Goal: Transaction & Acquisition: Purchase product/service

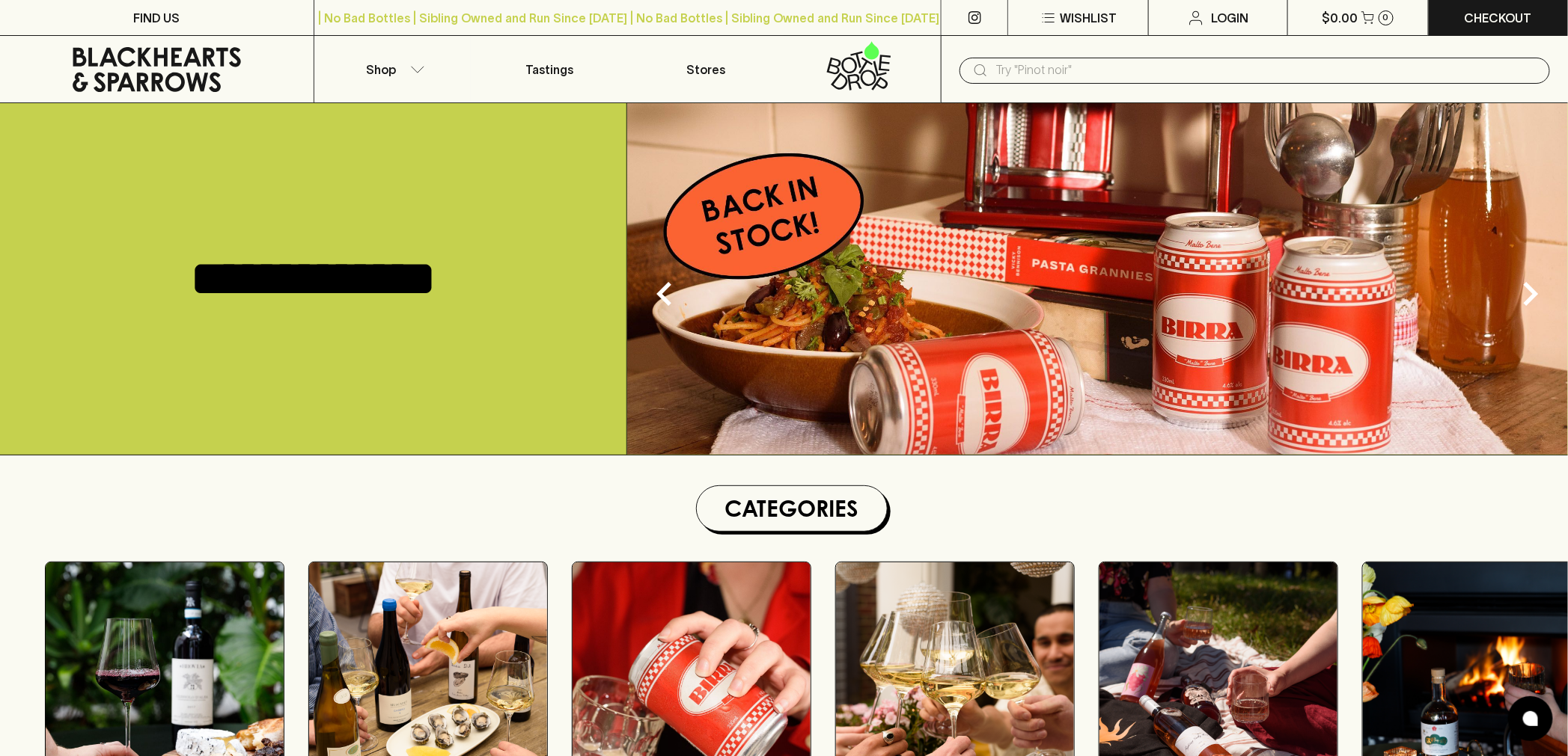
click at [1056, 105] on img at bounding box center [1097, 279] width 941 height 352
click at [1073, 68] on input "text" at bounding box center [1266, 70] width 542 height 24
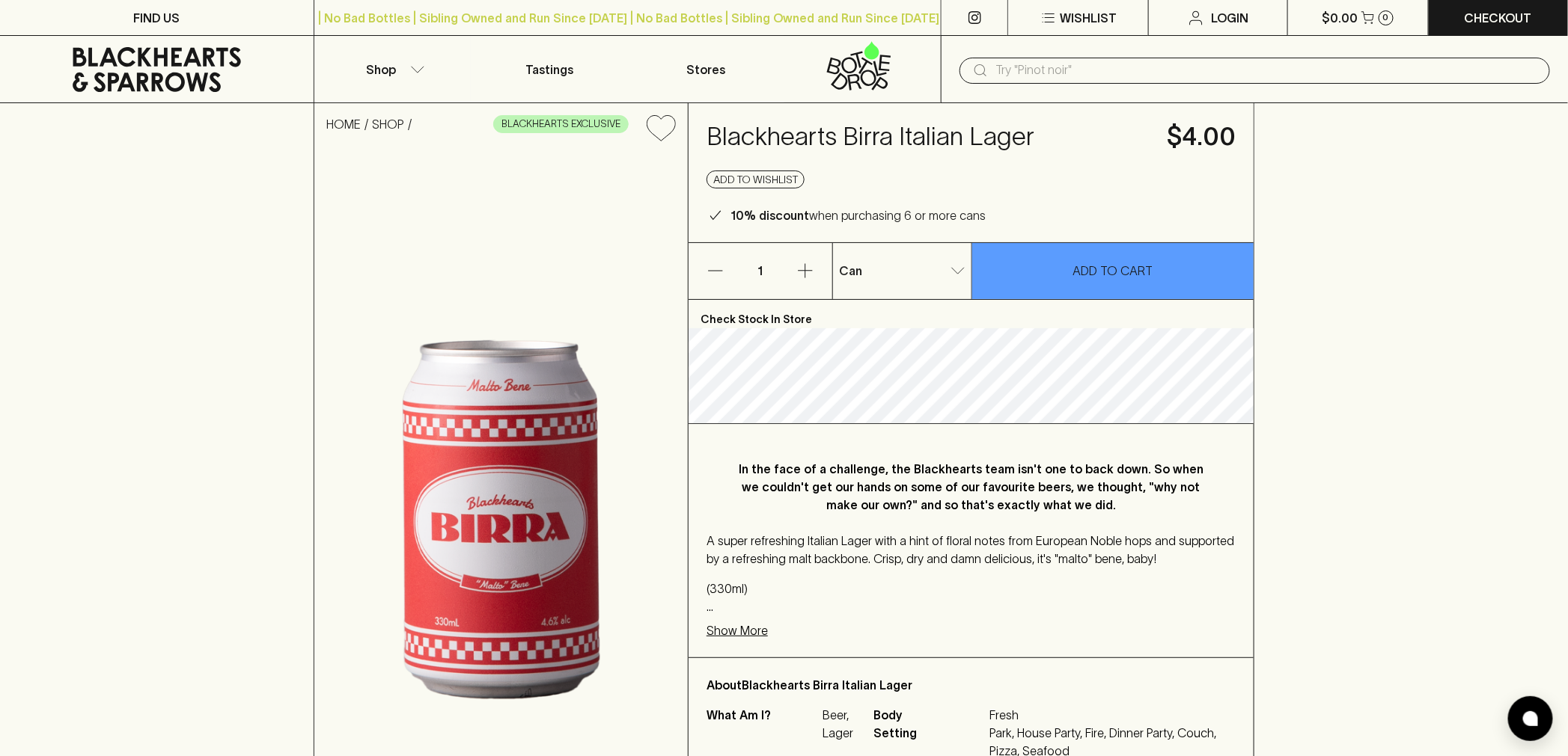
click at [1044, 65] on input "text" at bounding box center [1266, 70] width 542 height 24
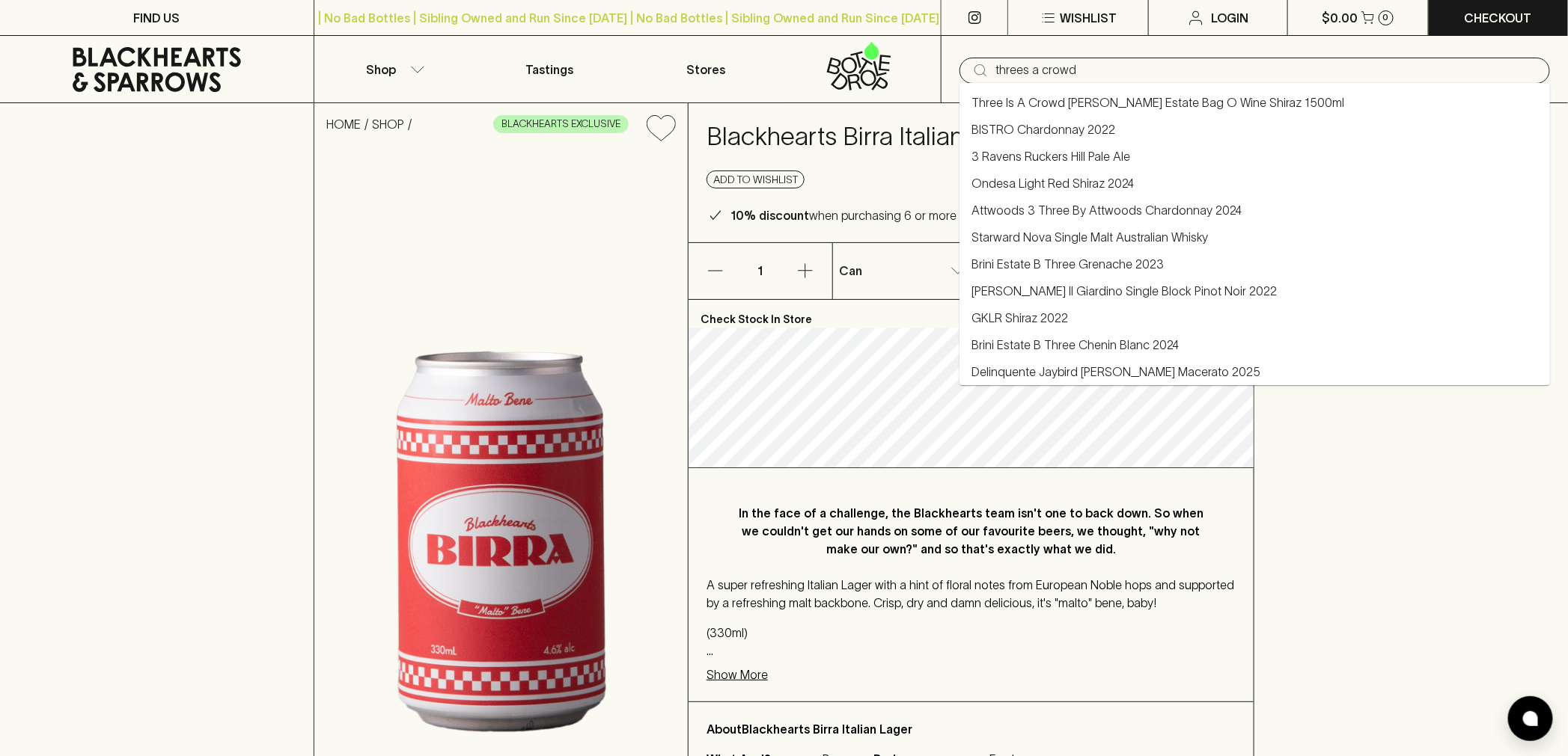
click at [1208, 102] on link "Three Is A Crowd Trentham Estate Bag O Wine Shiraz 1500ml" at bounding box center [1157, 102] width 373 height 18
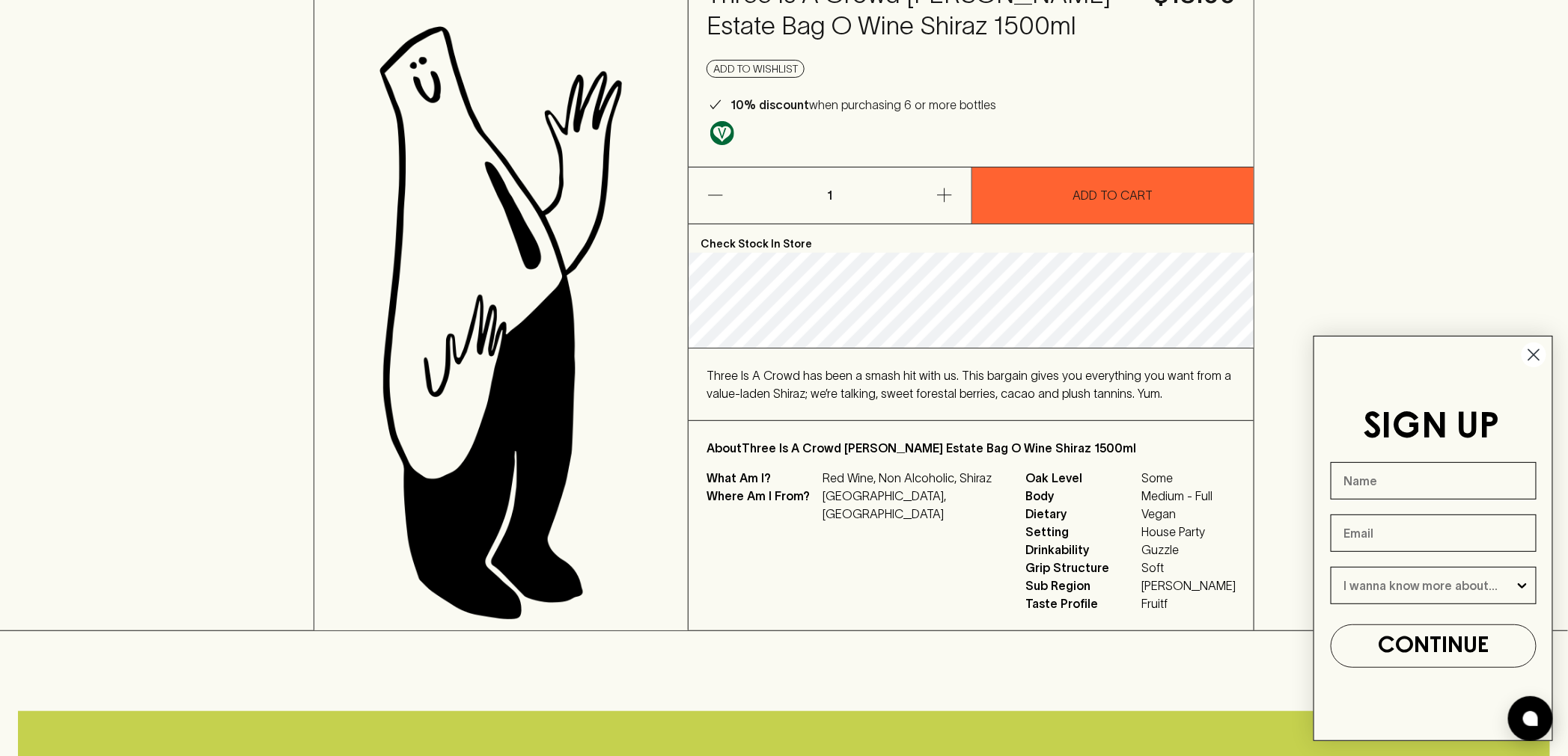
scroll to position [166, 0]
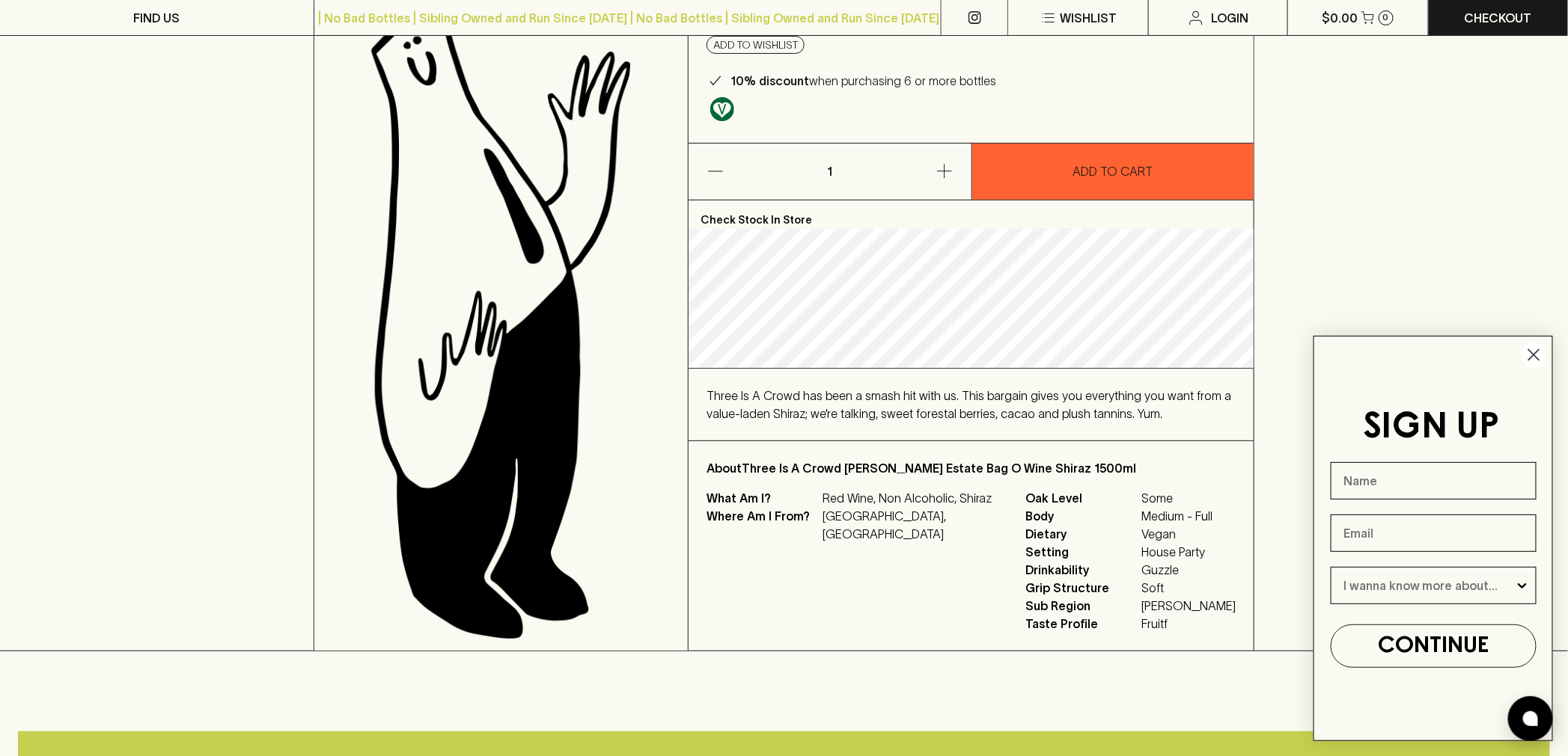
type input "Three Is A Crowd Trentham Estate Bag O Wine Shiraz 1500ml"
click at [1529, 353] on circle "Close dialog" at bounding box center [1534, 355] width 25 height 25
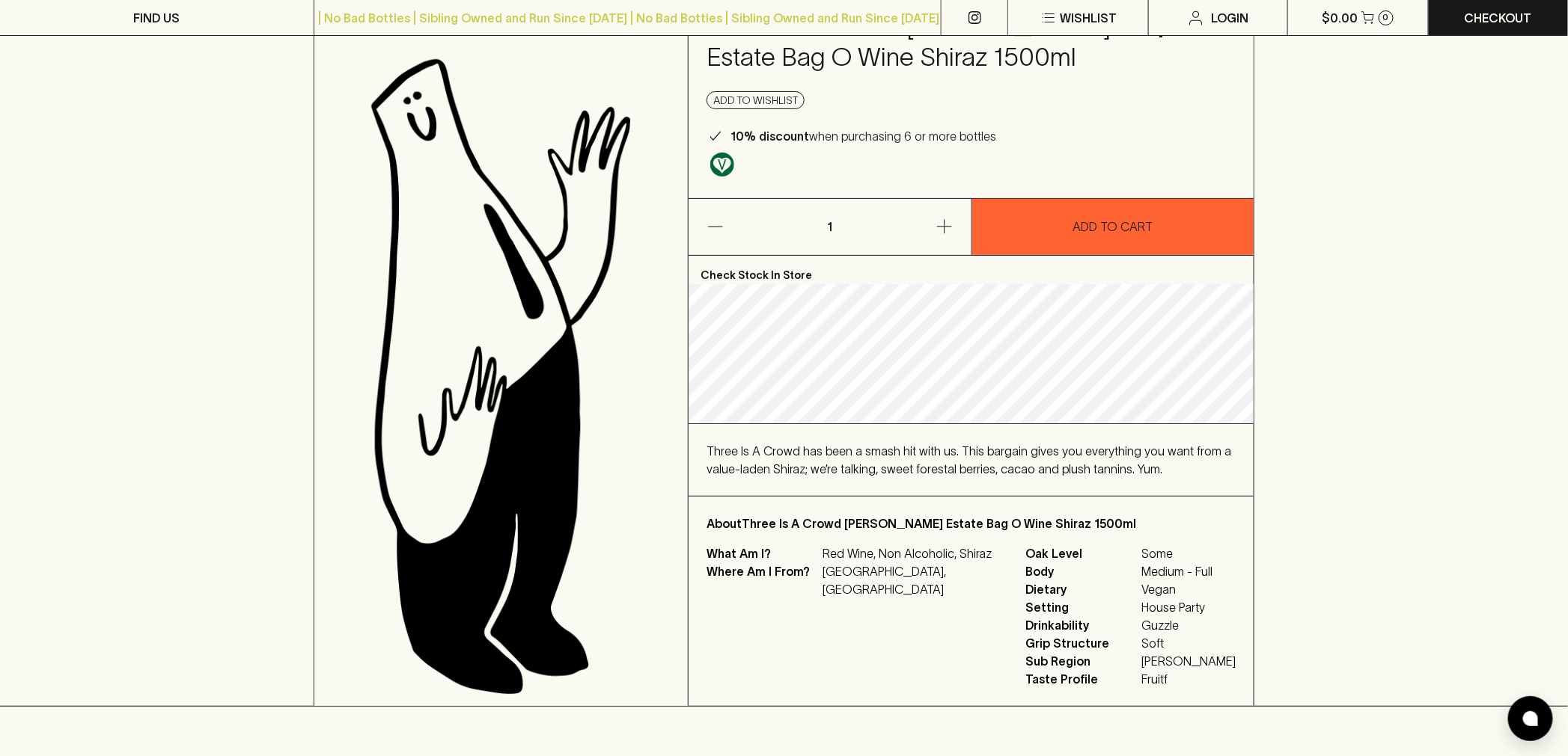
scroll to position [0, 0]
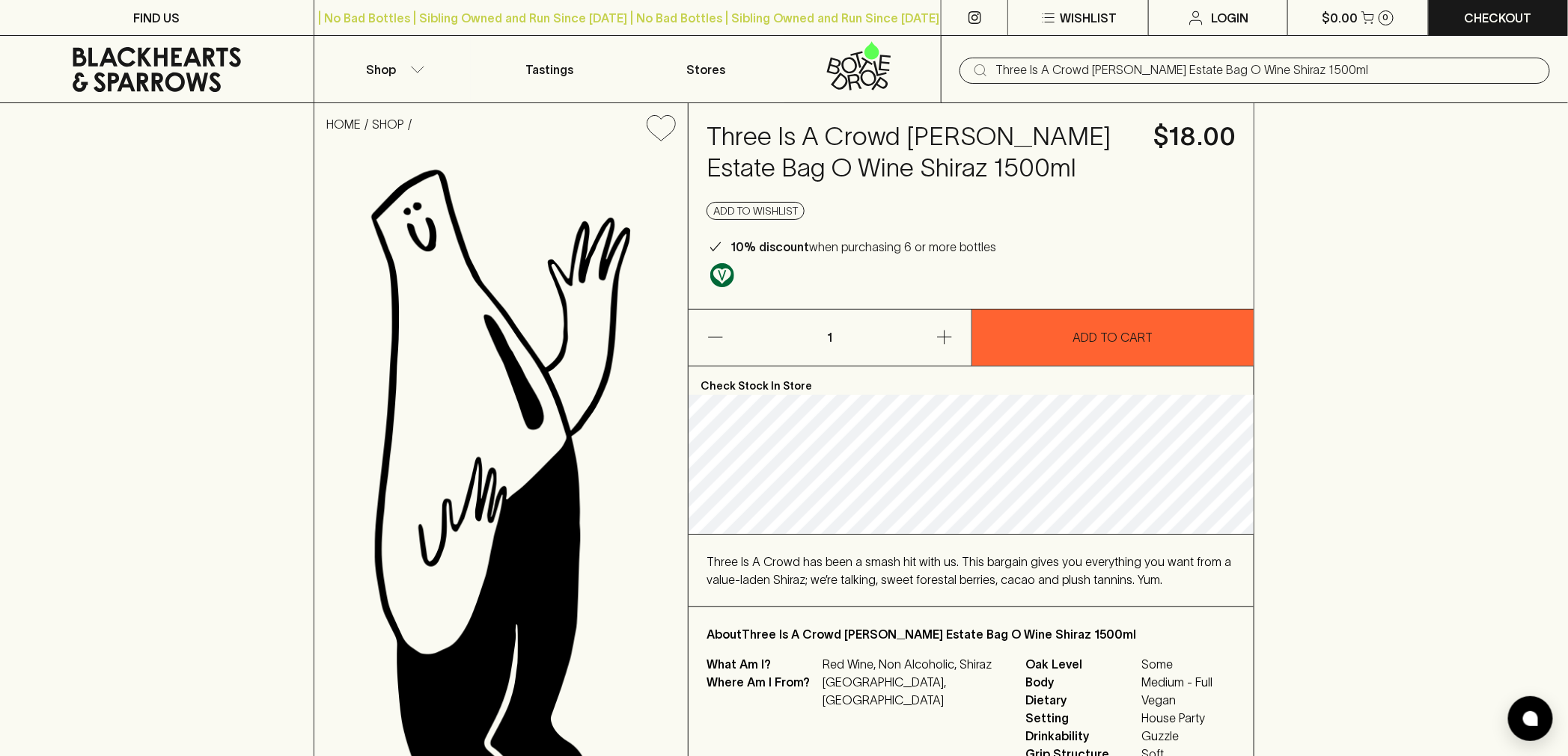
click at [877, 160] on h4 "Three Is A Crowd Trentham Estate Bag O Wine Shiraz 1500ml" at bounding box center [921, 152] width 429 height 62
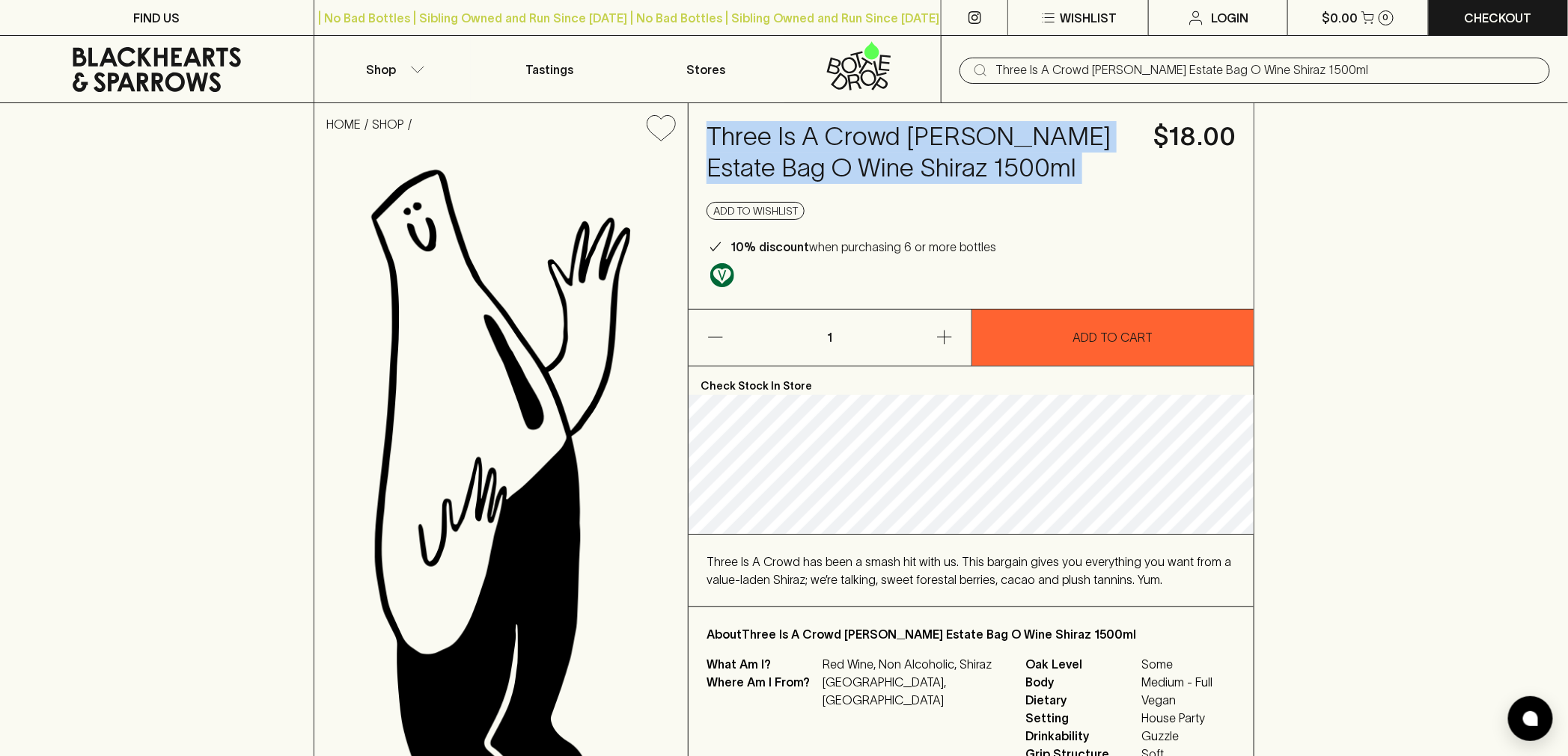
click at [877, 160] on h4 "Three Is A Crowd Trentham Estate Bag O Wine Shiraz 1500ml" at bounding box center [921, 152] width 429 height 62
